Goal: Task Accomplishment & Management: Manage account settings

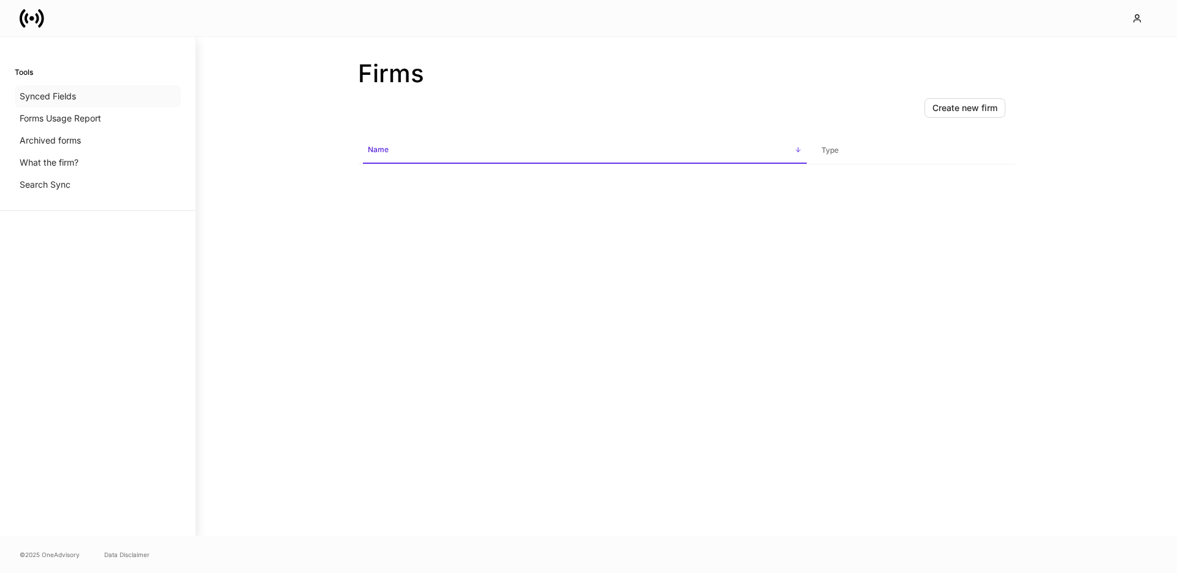
click at [54, 97] on p "Synced Fields" at bounding box center [48, 96] width 56 height 12
click at [61, 139] on p "Archived forms" at bounding box center [50, 140] width 61 height 12
click at [63, 163] on p "What the firm?" at bounding box center [49, 162] width 59 height 12
click at [1131, 21] on button "button" at bounding box center [1140, 18] width 36 height 22
click at [1041, 115] on div "Logout" at bounding box center [1051, 109] width 28 height 12
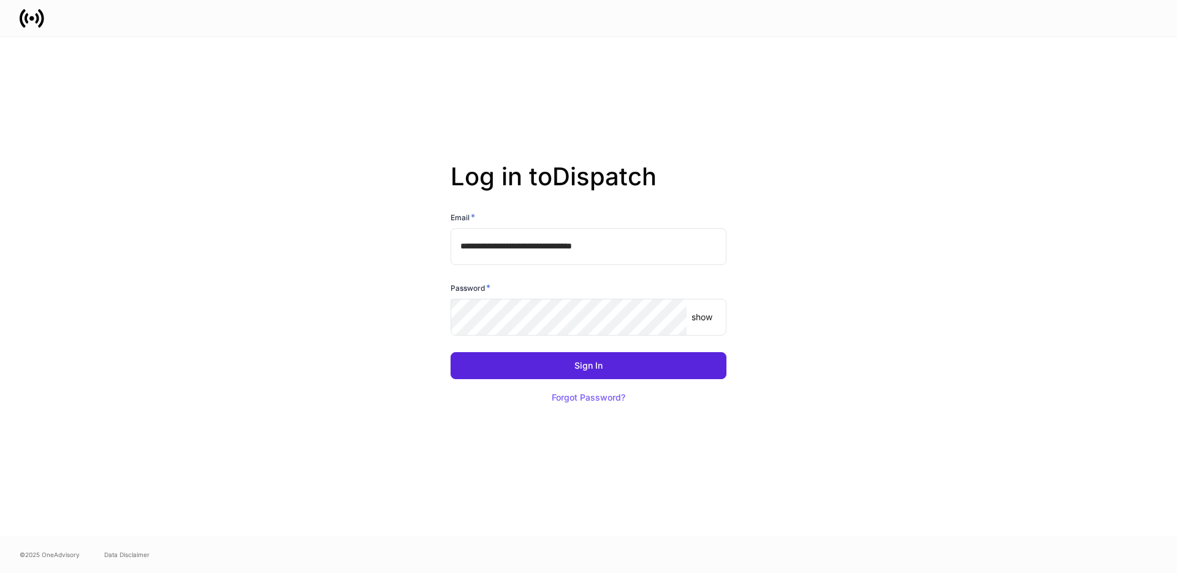
type input "**********"
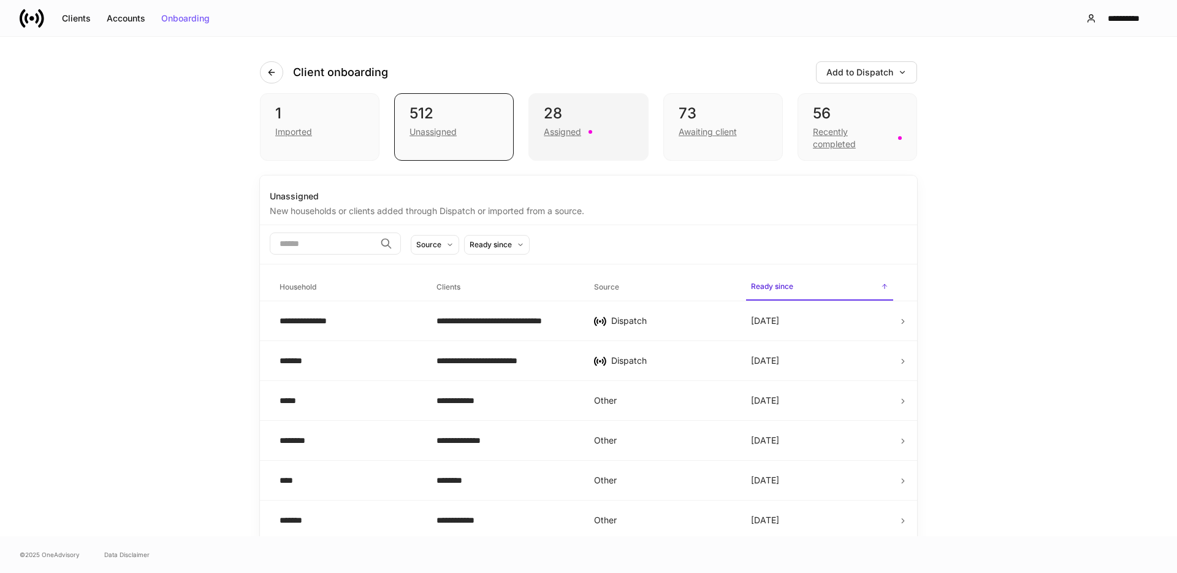
click at [562, 146] on div "28 Assigned" at bounding box center [589, 126] width 120 height 67
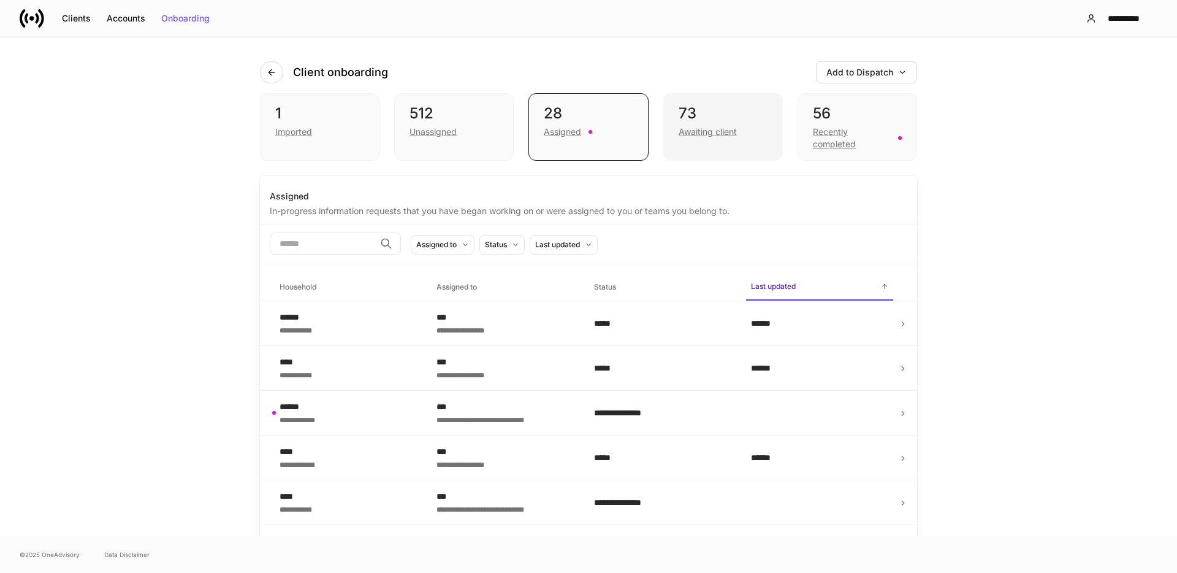
click at [667, 142] on div "73 Awaiting client" at bounding box center [723, 126] width 120 height 67
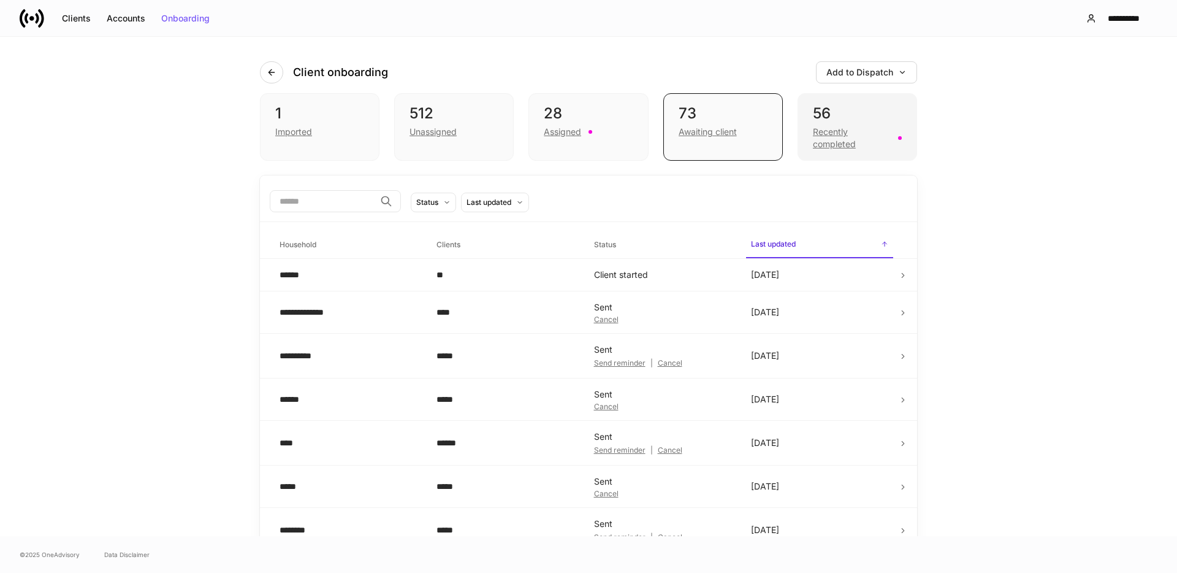
click at [839, 142] on div "Recently completed" at bounding box center [852, 138] width 78 height 25
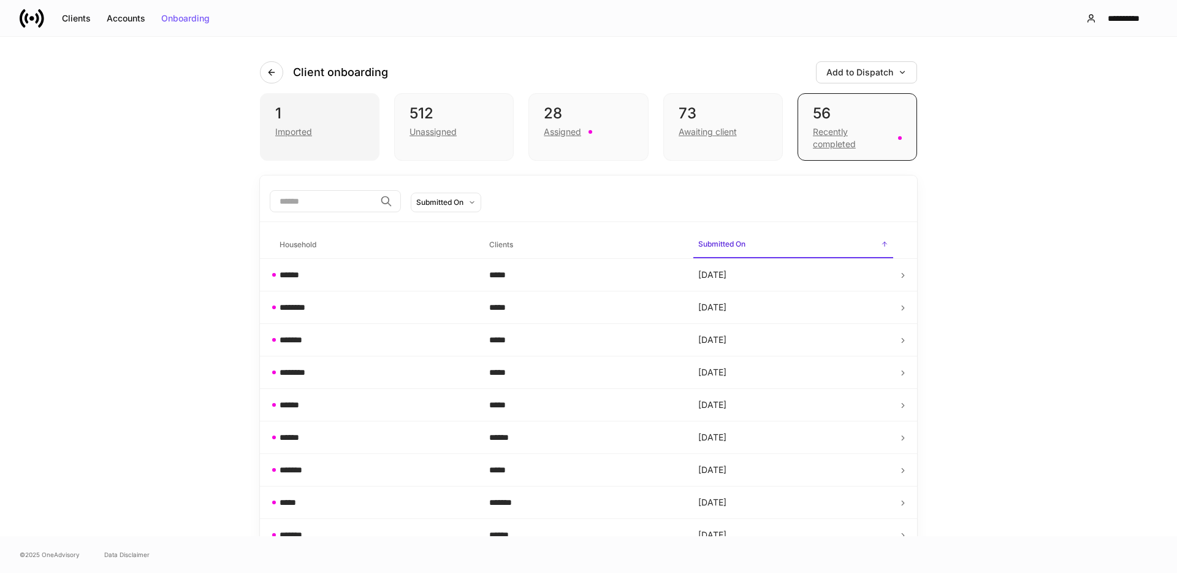
click at [327, 139] on div "1 Imported" at bounding box center [320, 126] width 120 height 67
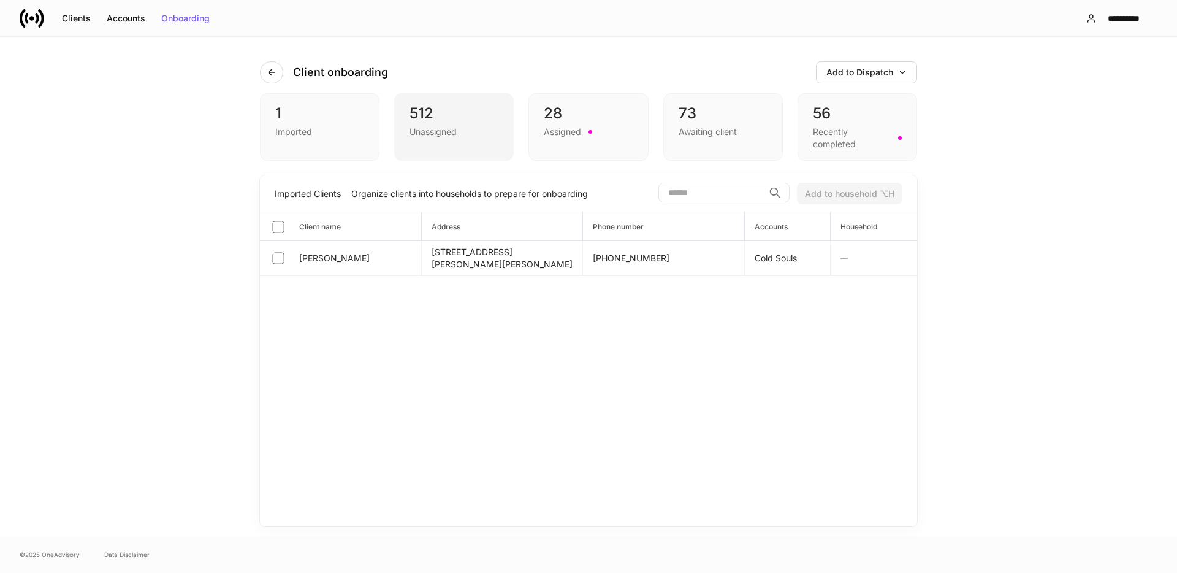
click at [483, 139] on div "512 Unassigned" at bounding box center [454, 126] width 120 height 67
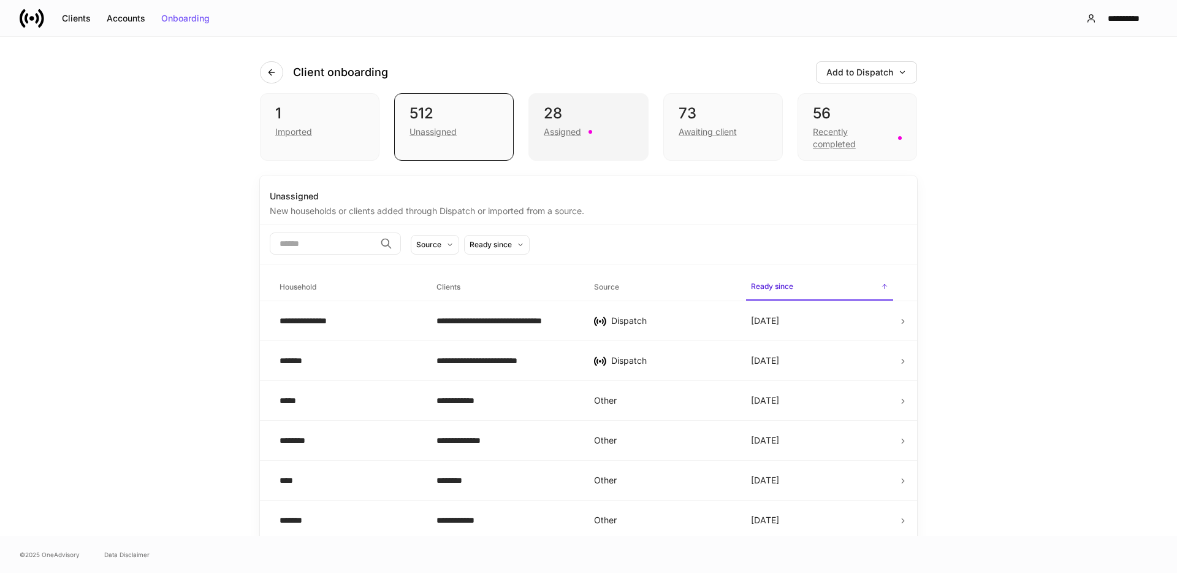
click at [569, 139] on div "28 Assigned" at bounding box center [589, 126] width 120 height 67
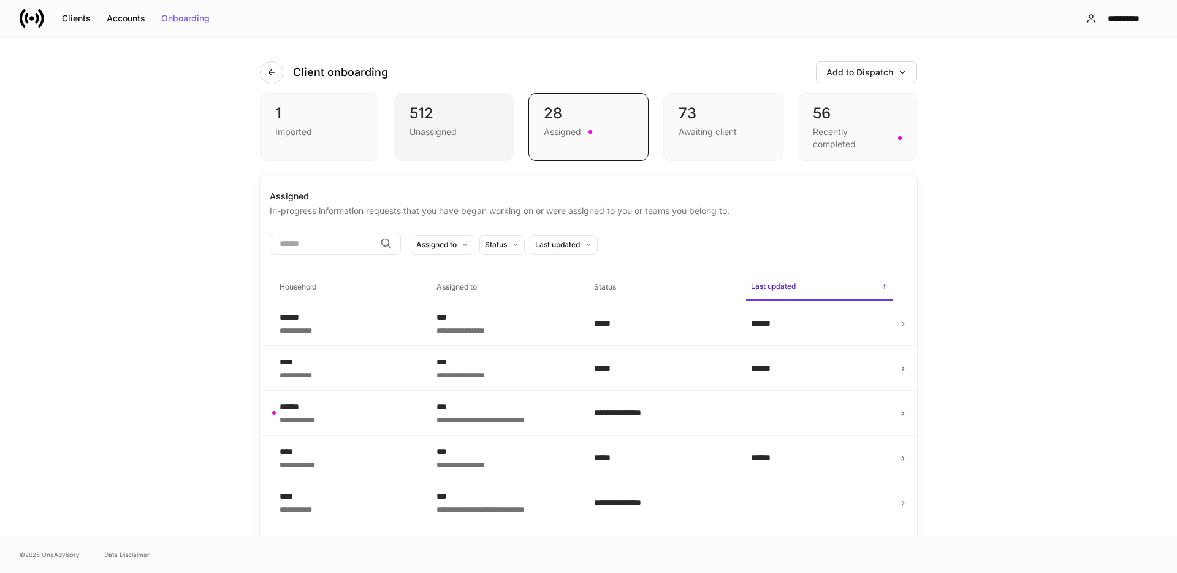
click at [434, 141] on div "512 Unassigned" at bounding box center [454, 126] width 120 height 67
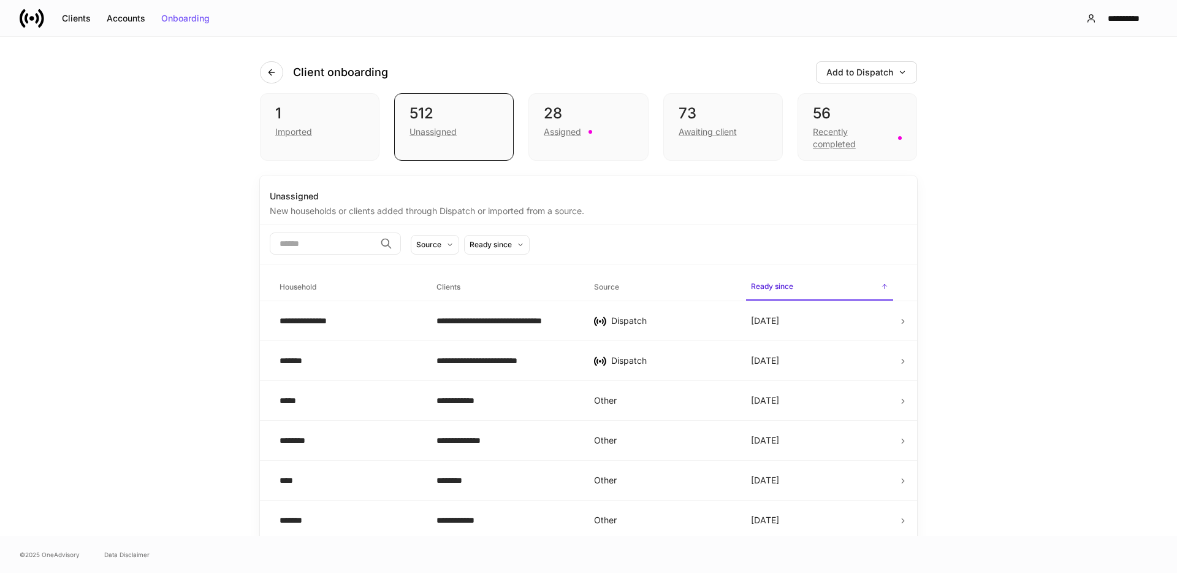
click at [458, 256] on div "​ Source Ready since" at bounding box center [588, 244] width 657 height 39
click at [456, 251] on button "Source" at bounding box center [435, 245] width 48 height 20
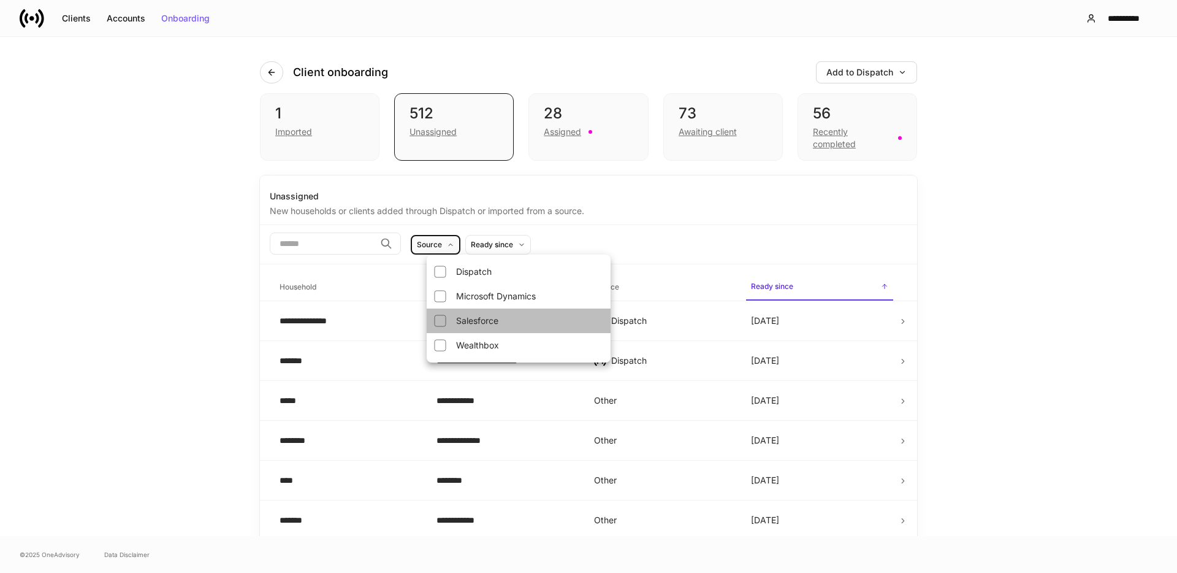
click at [476, 319] on li "Salesforce" at bounding box center [519, 320] width 184 height 25
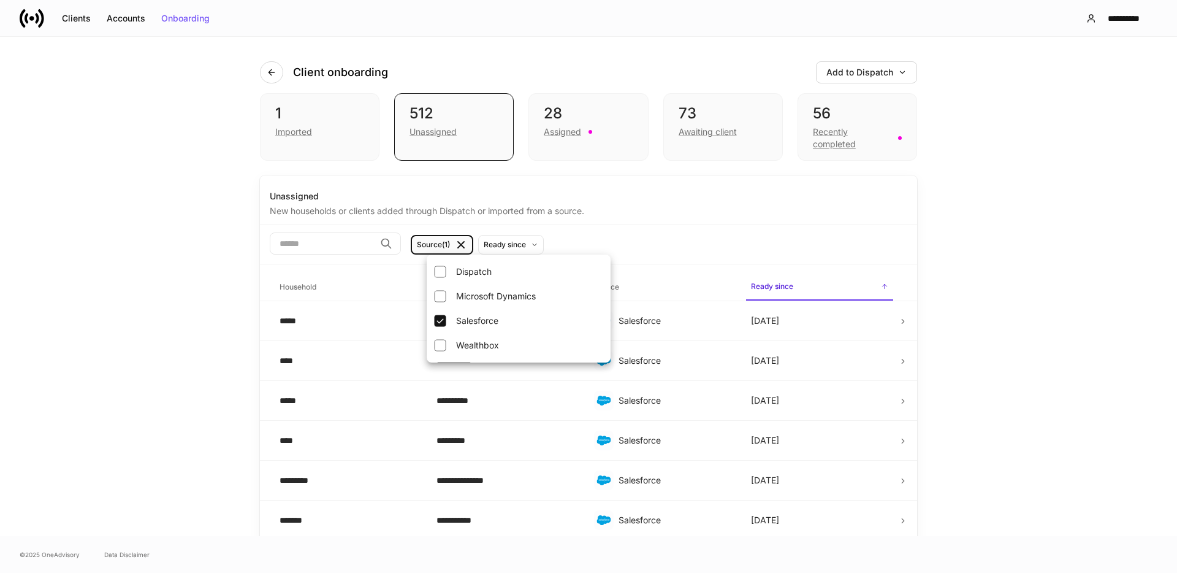
click at [625, 210] on div at bounding box center [588, 286] width 1177 height 573
click at [467, 243] on icon at bounding box center [461, 245] width 12 height 12
